Goal: Information Seeking & Learning: Find specific fact

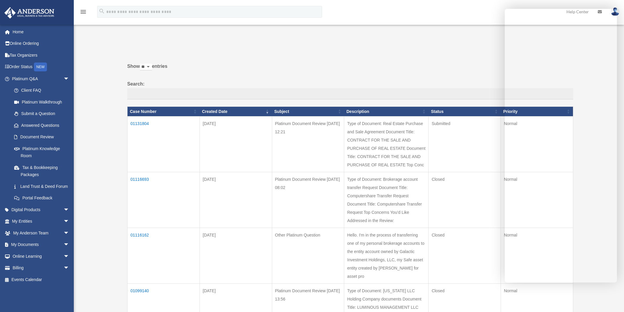
drag, startPoint x: 158, startPoint y: 125, endPoint x: 128, endPoint y: 126, distance: 29.9
click at [128, 126] on td "01131804" at bounding box center [164, 145] width 72 height 56
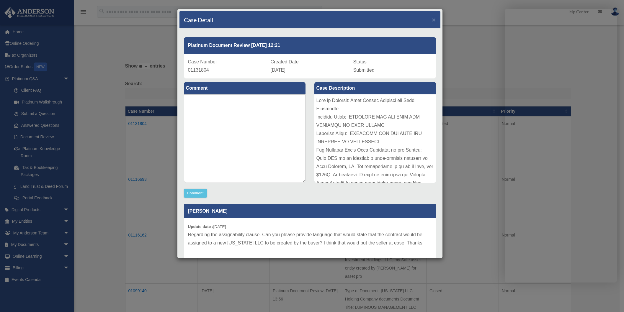
click at [196, 69] on span "01131804" at bounding box center [198, 70] width 21 height 5
copy span "01131804"
click at [324, 36] on div "Platinum Document Review 10/02/2025 12:21 Case Number 01131804 Created Date Oct…" at bounding box center [310, 55] width 261 height 45
click at [432, 22] on span "×" at bounding box center [434, 19] width 4 height 7
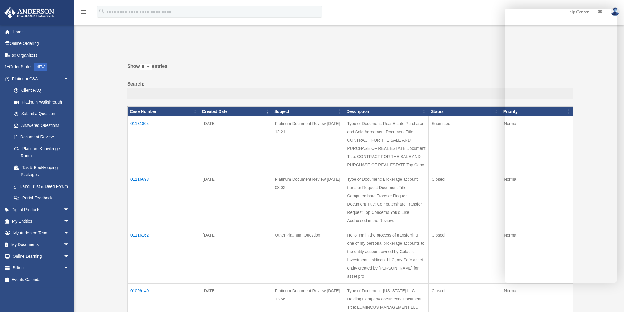
click at [152, 140] on td "01131804" at bounding box center [164, 145] width 72 height 56
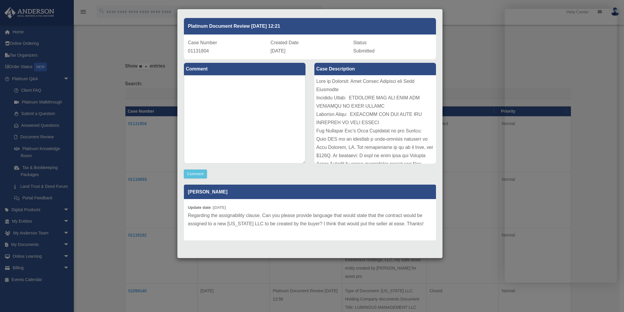
click at [90, 148] on div "Case Detail × Platinum Document Review 10/02/2025 12:21 Case Number 01131804 Cr…" at bounding box center [312, 156] width 624 height 312
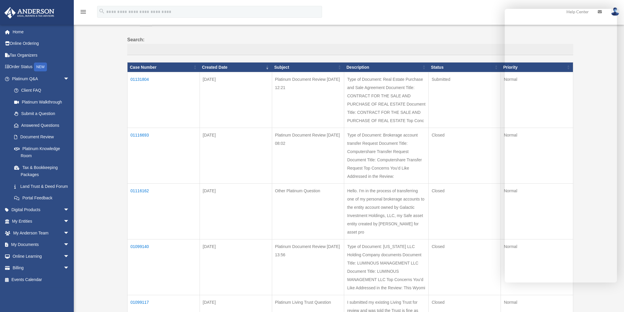
scroll to position [44, 0]
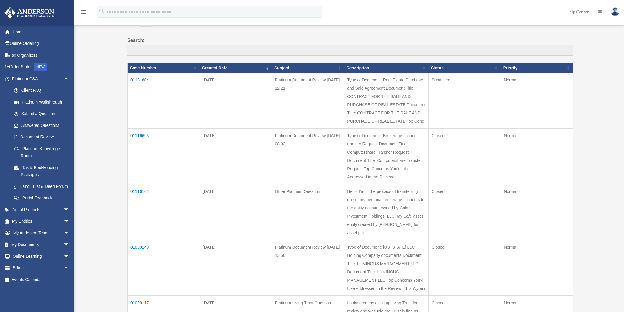
click at [136, 80] on td "01131804" at bounding box center [164, 101] width 72 height 56
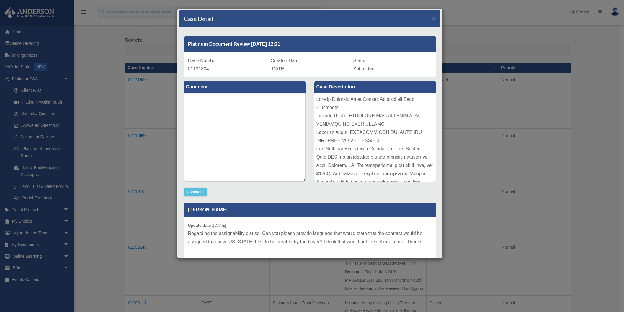
scroll to position [0, 0]
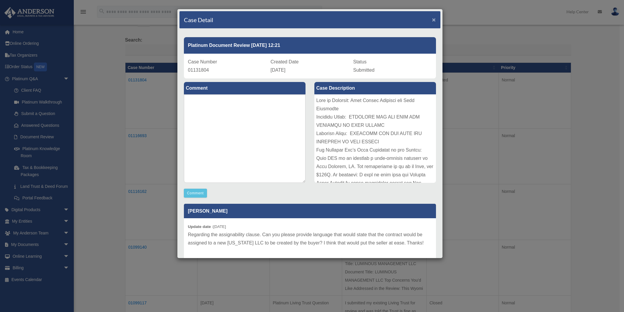
click at [432, 21] on span "×" at bounding box center [434, 19] width 4 height 7
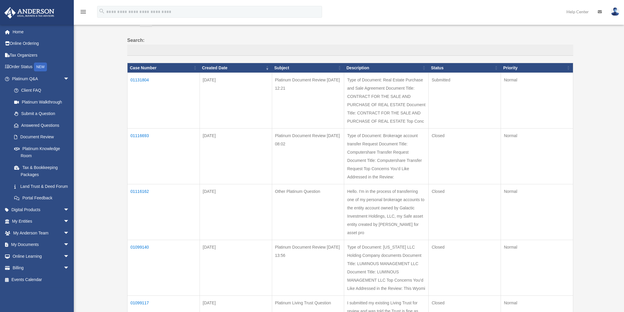
click at [145, 80] on td "01131804" at bounding box center [164, 101] width 72 height 56
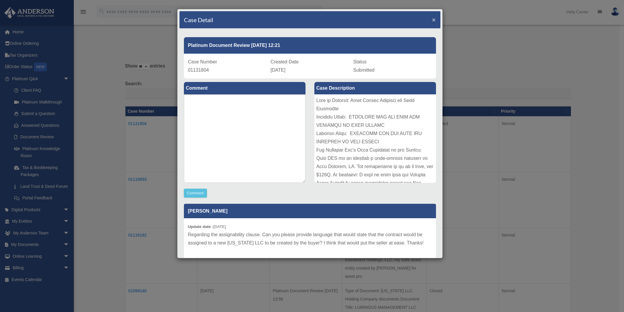
click at [432, 21] on span "×" at bounding box center [434, 19] width 4 height 7
